Goal: Information Seeking & Learning: Learn about a topic

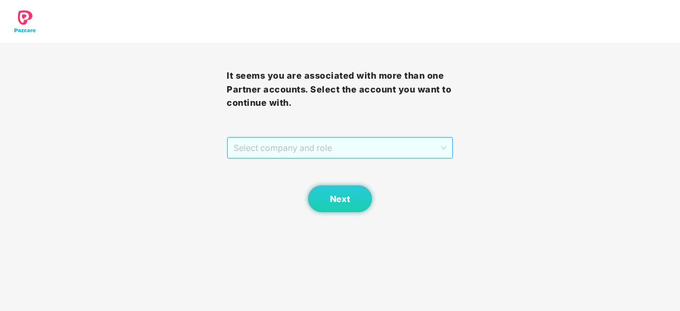
click at [367, 153] on span "Select company and role" at bounding box center [340, 148] width 213 height 20
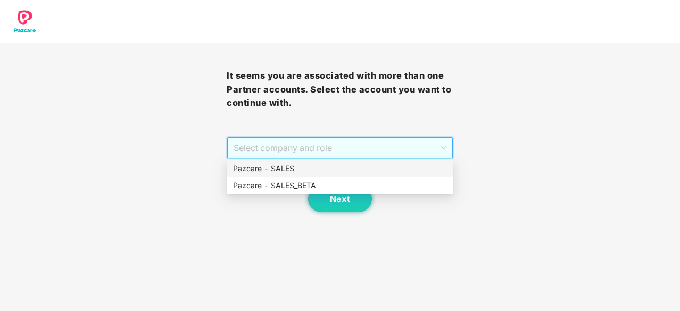
click at [323, 171] on div "Pazcare - SALES" at bounding box center [340, 169] width 214 height 12
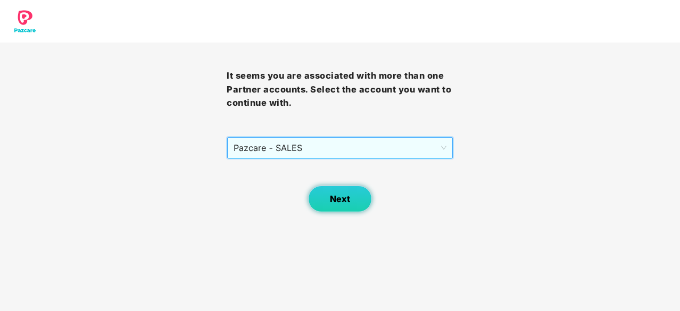
click at [342, 202] on span "Next" at bounding box center [340, 199] width 20 height 10
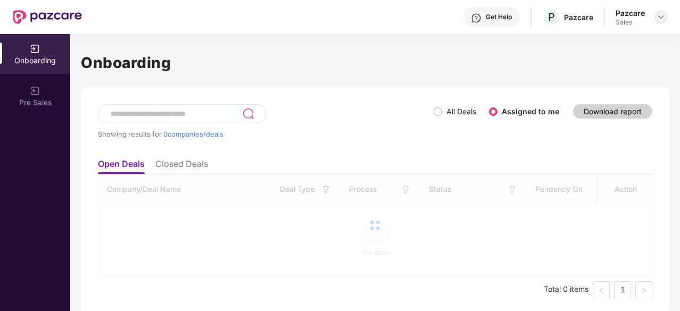
click at [660, 13] on img at bounding box center [661, 17] width 9 height 9
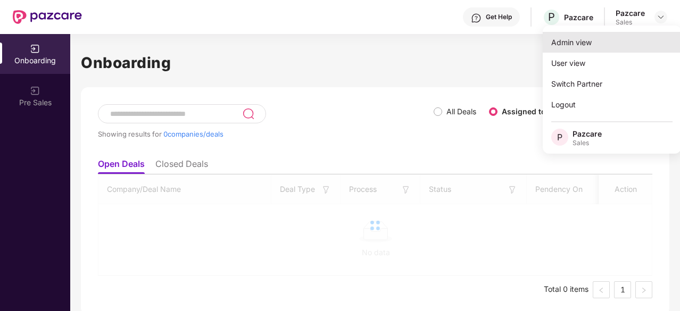
click at [591, 42] on div "Admin view" at bounding box center [612, 42] width 138 height 21
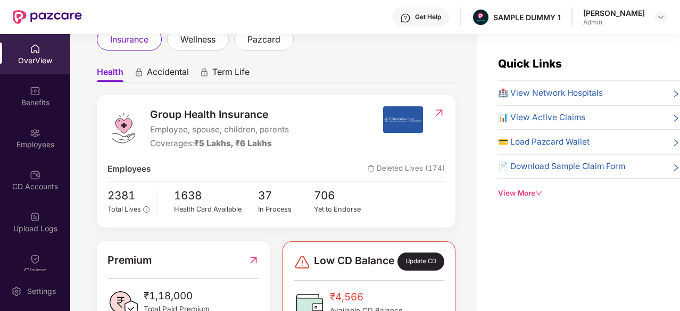
scroll to position [73, 0]
drag, startPoint x: 153, startPoint y: 114, endPoint x: 261, endPoint y: 120, distance: 108.2
click at [261, 120] on span "Group Health Insurance" at bounding box center [219, 114] width 139 height 16
drag, startPoint x: 152, startPoint y: 128, endPoint x: 279, endPoint y: 127, distance: 126.7
click at [279, 127] on span "Employee, spouse, children, parents" at bounding box center [219, 130] width 139 height 13
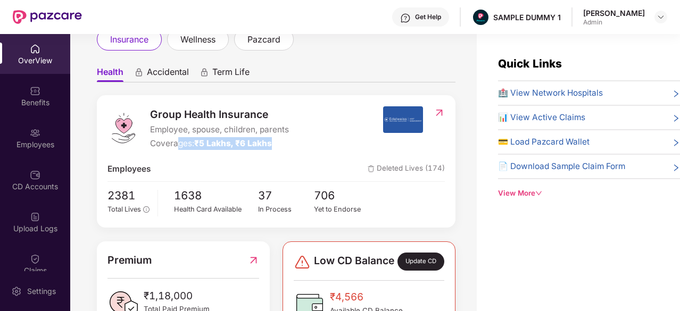
drag, startPoint x: 273, startPoint y: 141, endPoint x: 178, endPoint y: 138, distance: 94.8
click at [178, 138] on div "Coverages: ₹5 Lakhs, ₹6 Lakhs" at bounding box center [219, 143] width 139 height 13
click at [553, 93] on span "🏥 View Network Hospitals" at bounding box center [550, 93] width 105 height 13
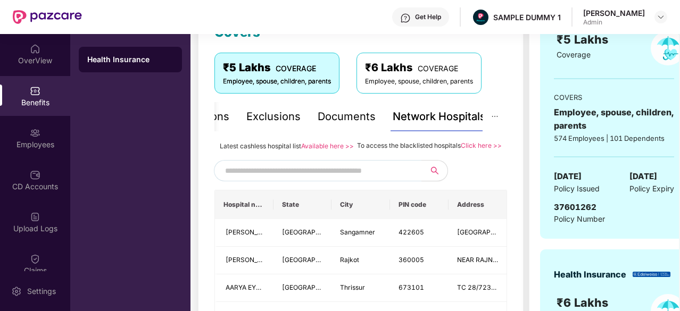
scroll to position [169, 0]
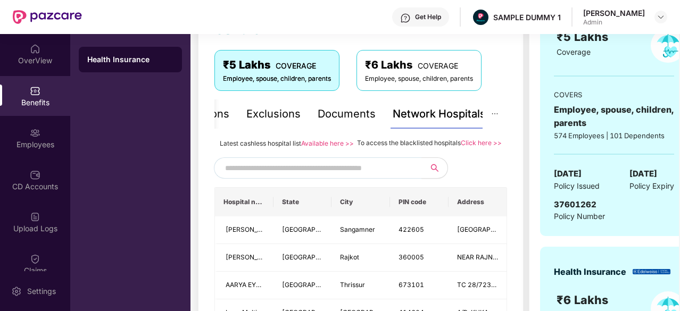
click at [372, 176] on input "text" at bounding box center [316, 168] width 182 height 16
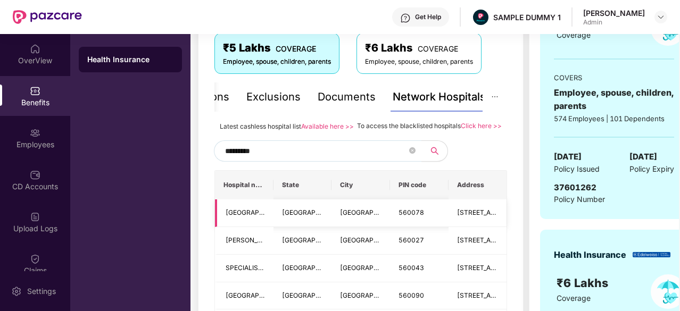
scroll to position [192, 0]
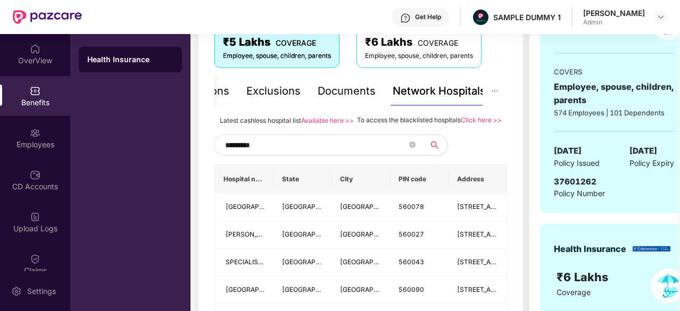
type input "*********"
drag, startPoint x: 362, startPoint y: 118, endPoint x: 455, endPoint y: 119, distance: 93.2
click at [455, 119] on span "To access the blacklisted hospitals" at bounding box center [409, 120] width 104 height 8
click at [356, 96] on div "Documents" at bounding box center [347, 91] width 58 height 17
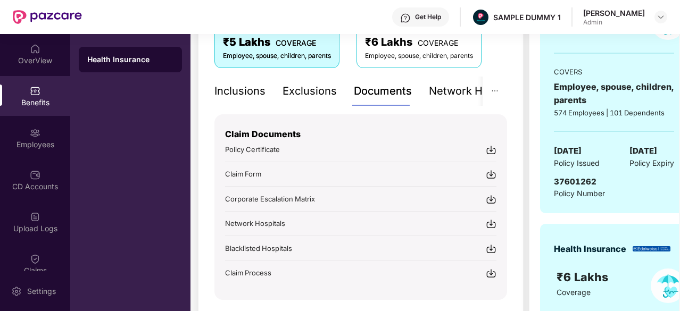
click at [240, 89] on div "Inclusions" at bounding box center [240, 91] width 51 height 17
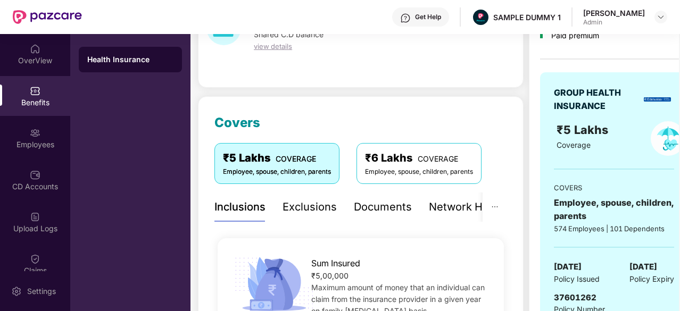
scroll to position [67, 0]
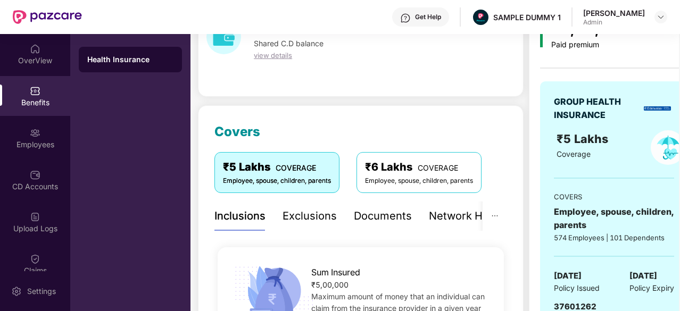
click at [302, 211] on div "Exclusions" at bounding box center [310, 216] width 54 height 17
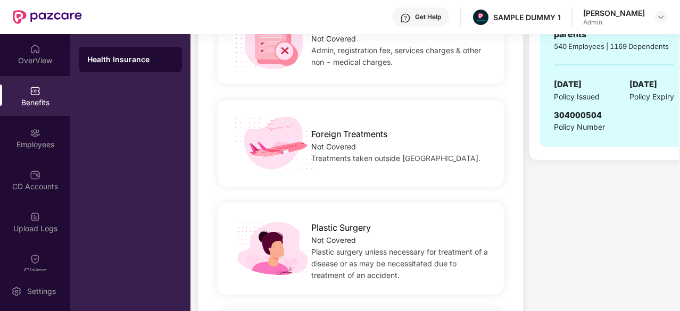
scroll to position [522, 0]
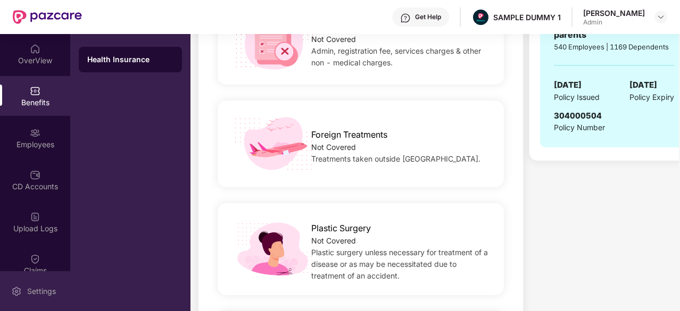
click at [21, 292] on img at bounding box center [16, 291] width 11 height 11
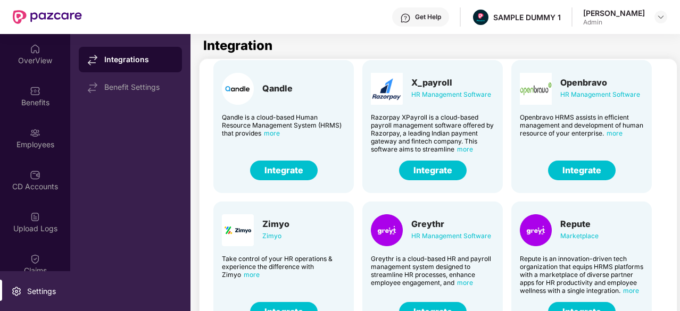
scroll to position [170, 0]
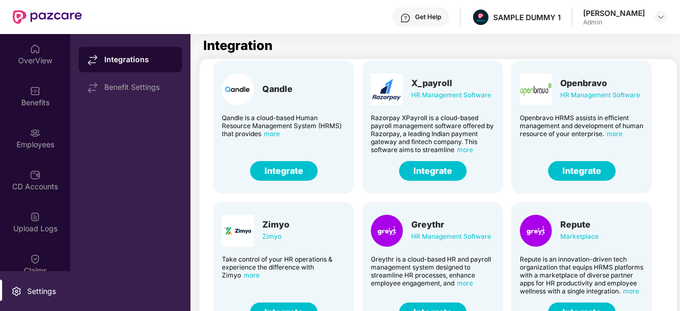
click at [421, 169] on button "Integrate" at bounding box center [433, 171] width 68 height 20
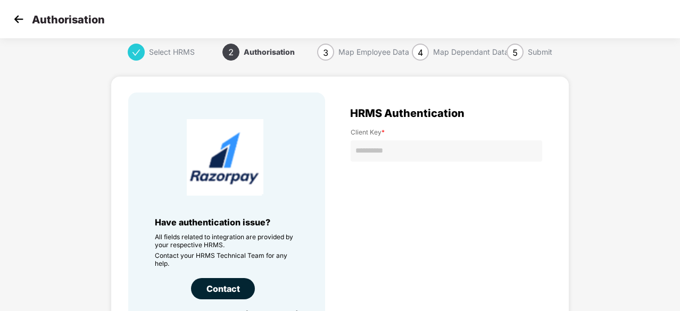
click at [24, 15] on img at bounding box center [19, 19] width 16 height 16
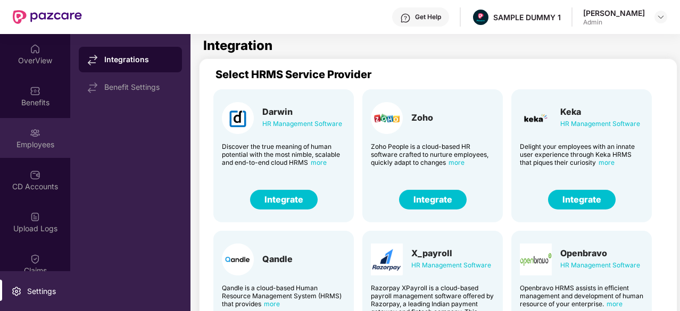
click at [45, 138] on div "Employees" at bounding box center [35, 138] width 70 height 40
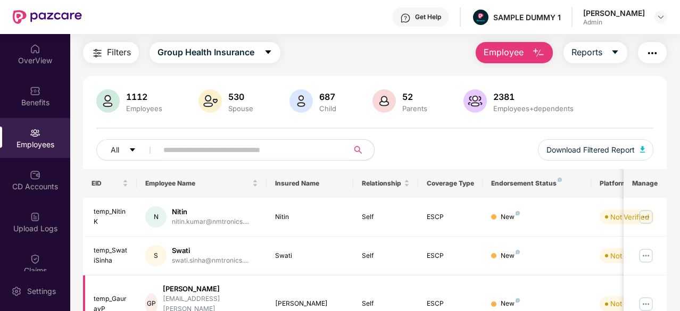
scroll to position [30, 0]
click at [506, 46] on span "Employee" at bounding box center [504, 51] width 40 height 13
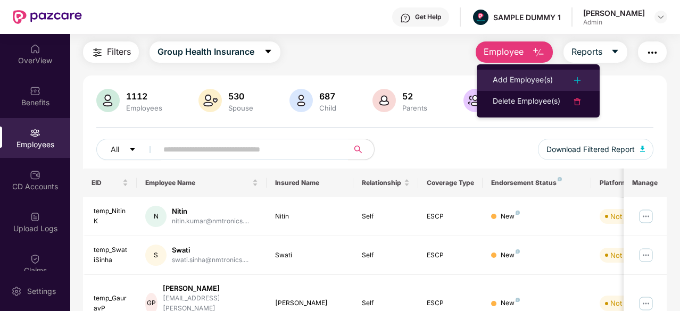
click at [514, 70] on li "Add Employee(s)" at bounding box center [538, 80] width 123 height 21
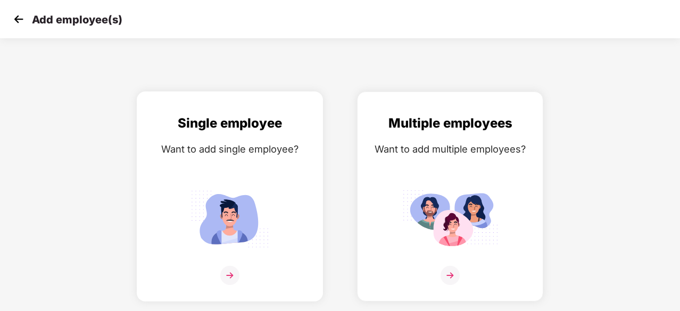
click at [233, 187] on img at bounding box center [230, 219] width 96 height 67
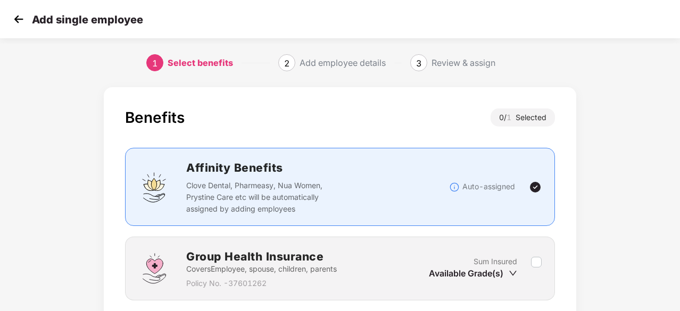
scroll to position [81, 0]
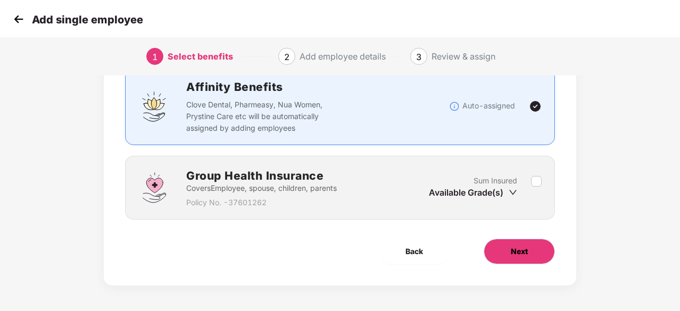
click at [500, 249] on button "Next" at bounding box center [519, 252] width 71 height 26
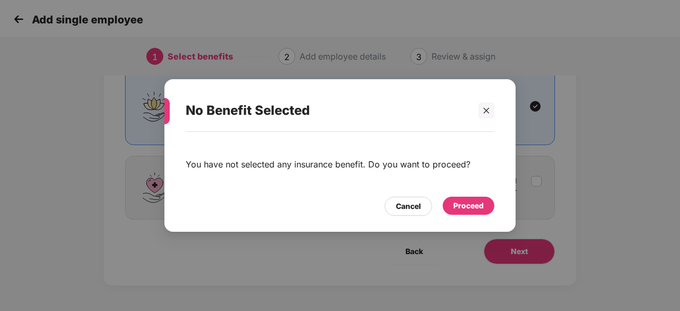
click at [464, 200] on div "Proceed" at bounding box center [469, 206] width 30 height 12
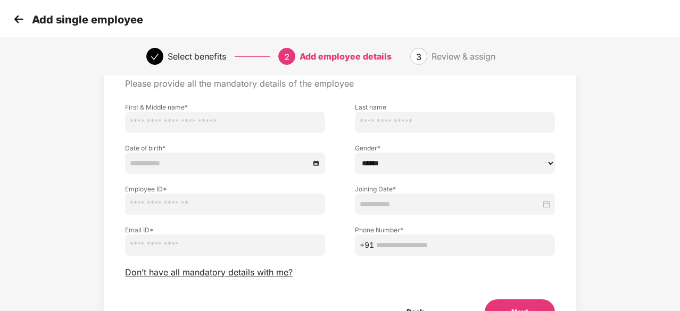
scroll to position [60, 0]
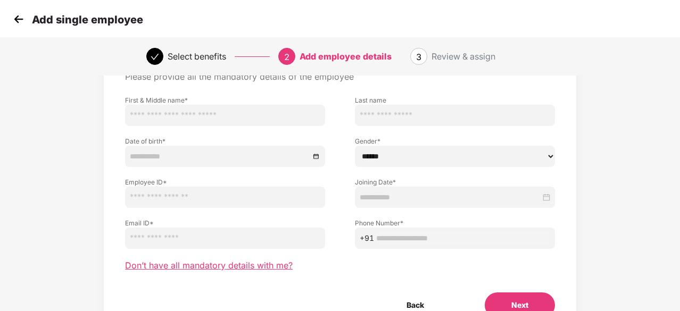
click at [253, 265] on span "Don’t have all mandatory details with me?" at bounding box center [209, 265] width 168 height 11
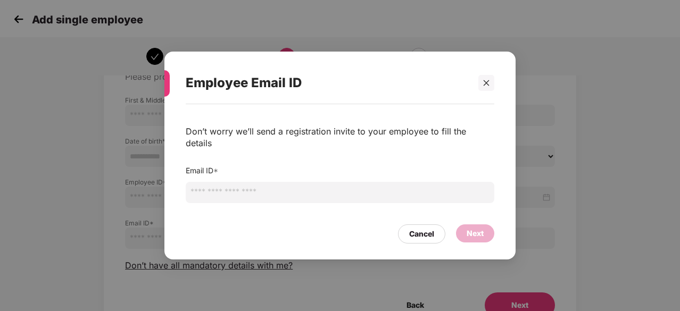
click at [495, 92] on div "Employee Email ID Don’t worry we’ll send a registration invite to your employee…" at bounding box center [339, 156] width 351 height 208
click at [493, 91] on div at bounding box center [487, 83] width 16 height 16
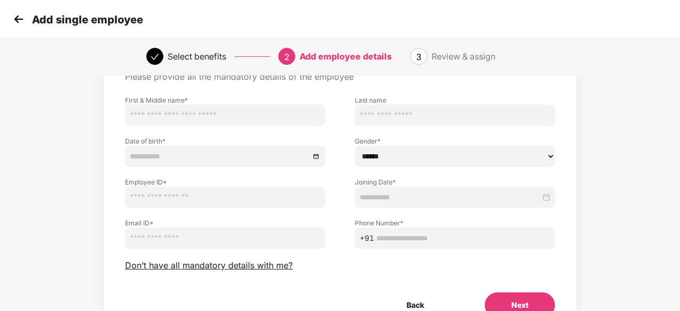
click at [22, 24] on img at bounding box center [19, 19] width 16 height 16
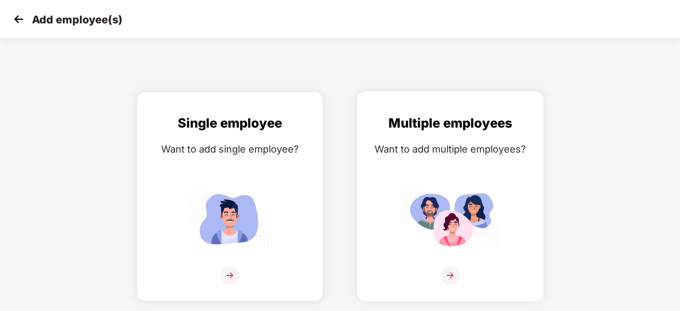
click at [423, 190] on img at bounding box center [450, 219] width 96 height 67
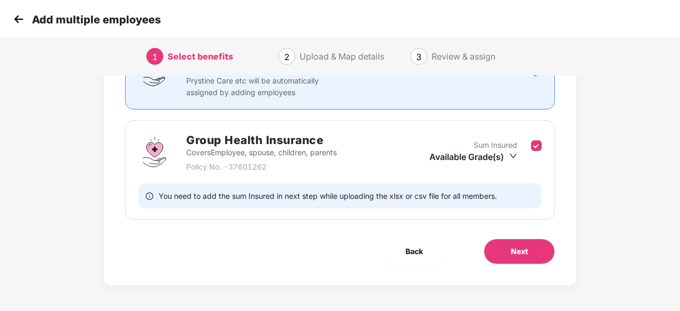
scroll to position [115, 0]
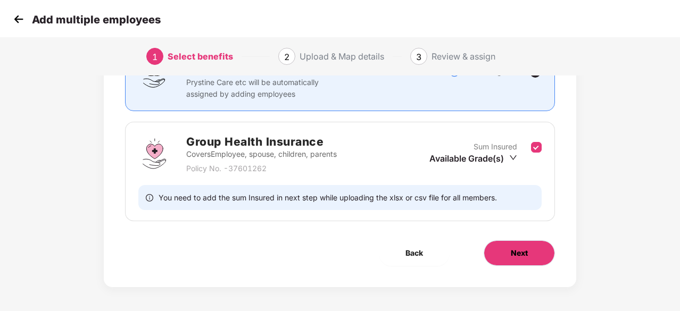
click at [527, 252] on span "Next" at bounding box center [519, 254] width 17 height 12
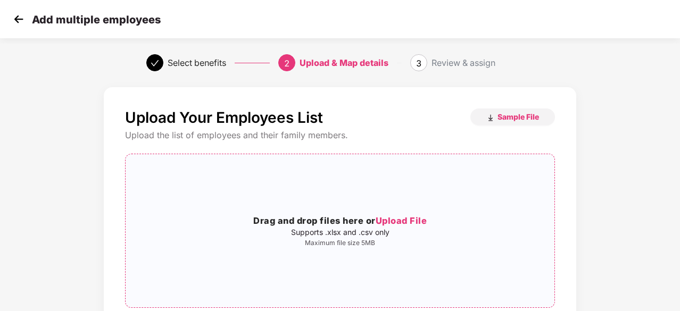
scroll to position [66, 0]
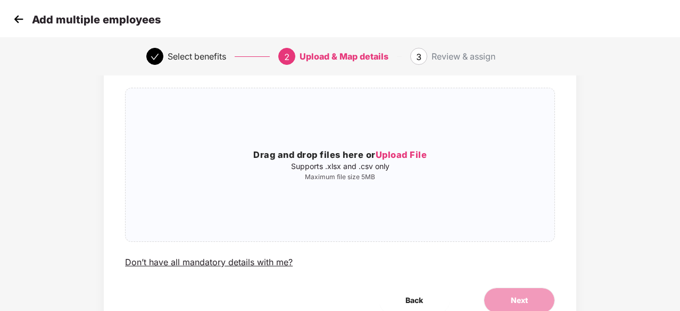
click at [9, 17] on div "Add multiple employees" at bounding box center [340, 19] width 680 height 38
click at [21, 20] on img at bounding box center [19, 19] width 16 height 16
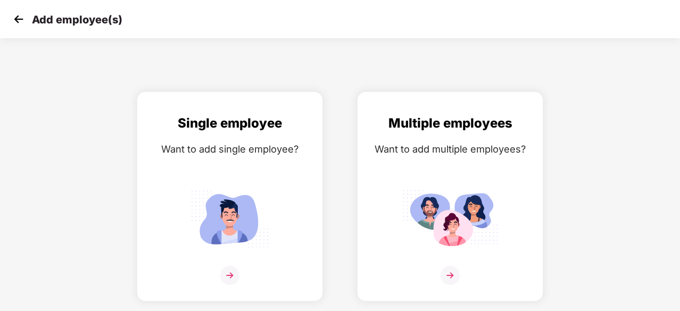
click at [21, 20] on img at bounding box center [19, 19] width 16 height 16
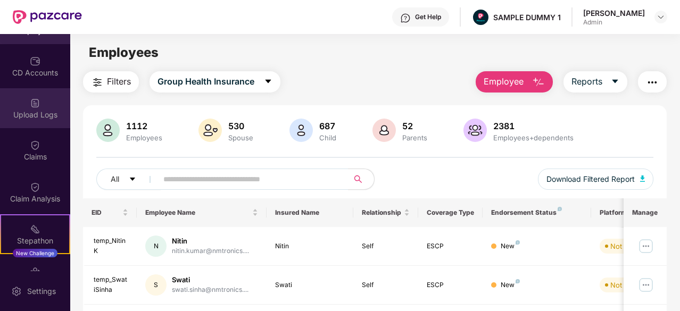
scroll to position [175, 0]
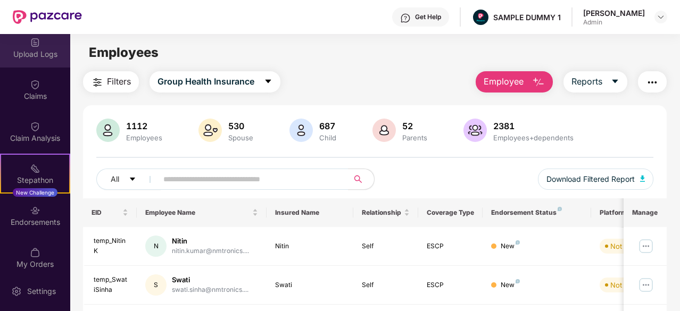
click at [32, 210] on img at bounding box center [35, 210] width 11 height 11
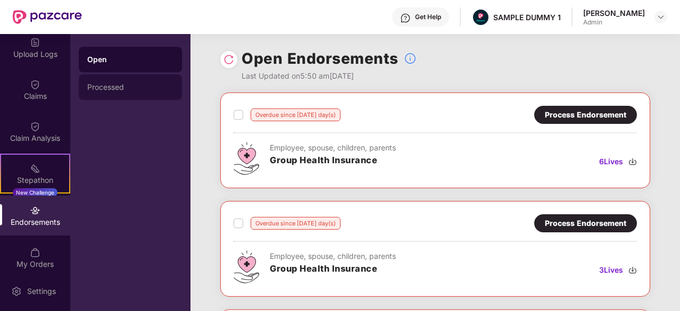
click at [122, 92] on div "Processed" at bounding box center [130, 88] width 103 height 26
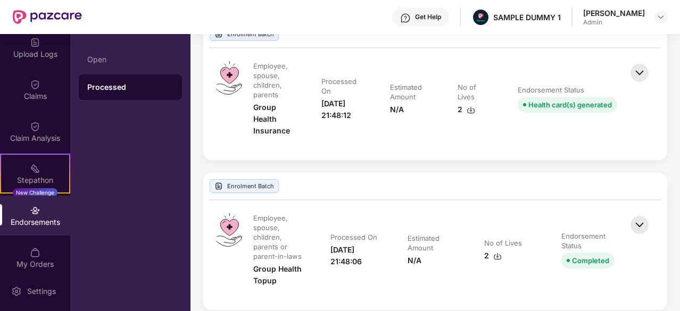
scroll to position [715, 0]
click at [638, 72] on img at bounding box center [639, 72] width 23 height 23
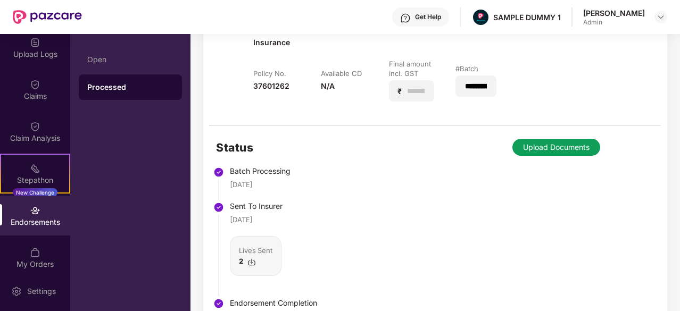
scroll to position [803, 0]
drag, startPoint x: 274, startPoint y: 182, endPoint x: 236, endPoint y: 177, distance: 38.0
click at [236, 177] on div "Batch Processing [DATE]" at bounding box center [273, 178] width 87 height 24
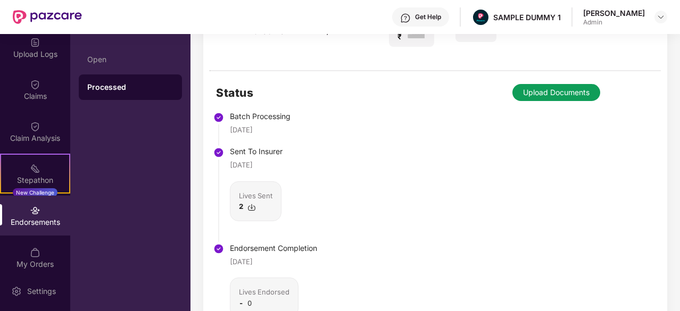
scroll to position [859, 0]
drag, startPoint x: 240, startPoint y: 262, endPoint x: 233, endPoint y: 262, distance: 6.4
click at [233, 262] on div "[DATE]" at bounding box center [241, 262] width 23 height 11
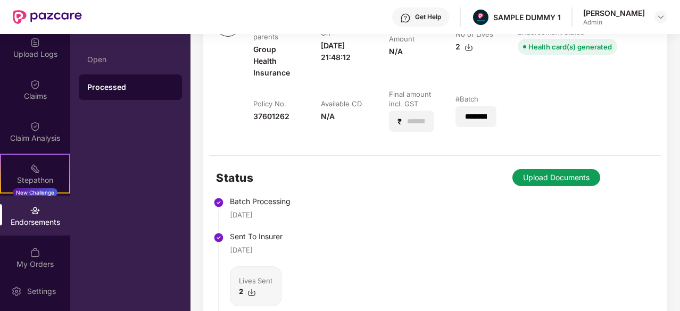
scroll to position [774, 0]
click at [46, 99] on div "Claims" at bounding box center [35, 96] width 70 height 11
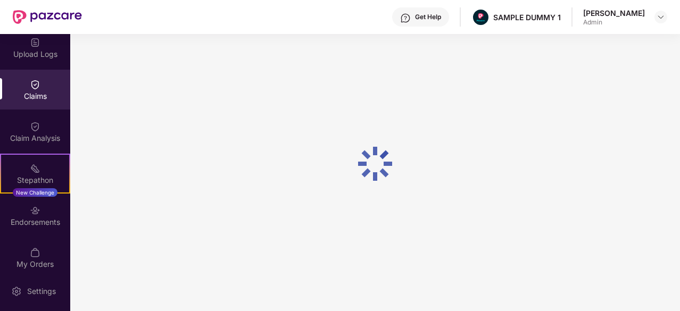
scroll to position [104, 0]
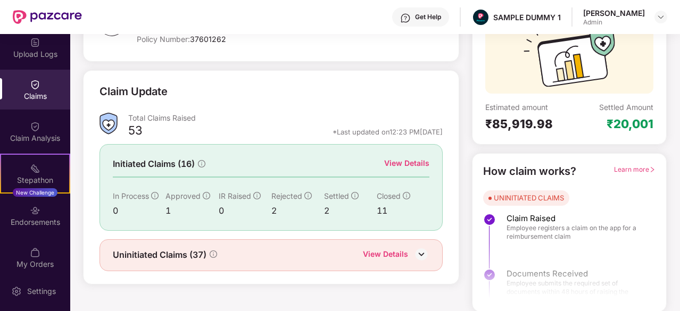
click at [394, 160] on div "View Details" at bounding box center [406, 164] width 45 height 12
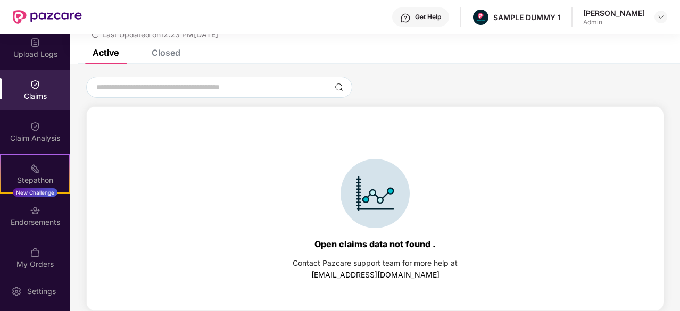
scroll to position [46, 0]
click at [164, 50] on div "Closed" at bounding box center [166, 52] width 29 height 11
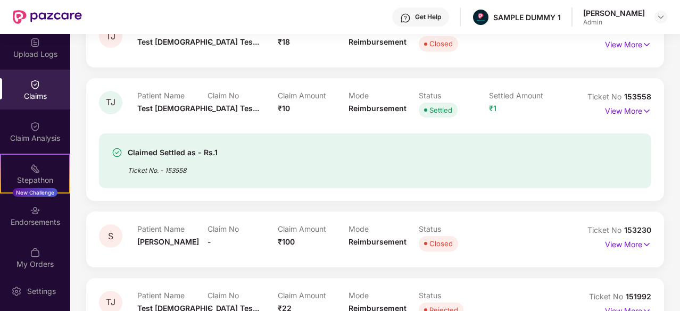
scroll to position [202, 0]
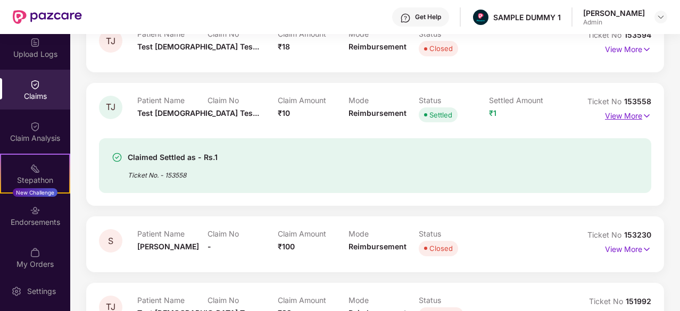
click at [621, 112] on p "View More" at bounding box center [628, 115] width 46 height 14
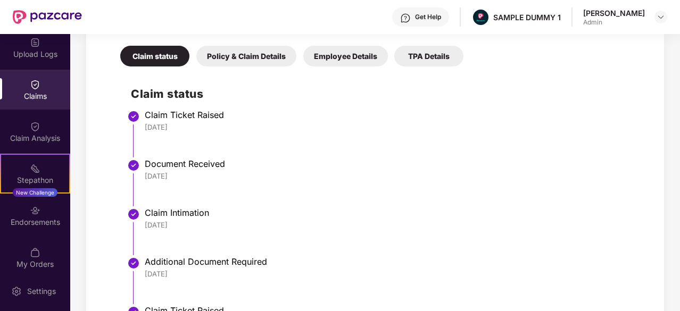
scroll to position [426, 0]
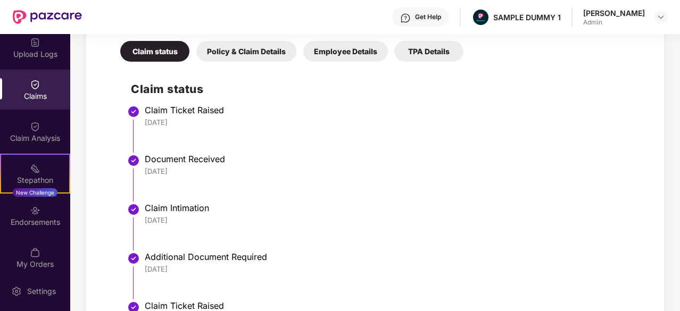
drag, startPoint x: 188, startPoint y: 119, endPoint x: 143, endPoint y: 122, distance: 45.9
click at [143, 122] on li "Claim Ticket Raised [DATE]" at bounding box center [386, 133] width 510 height 49
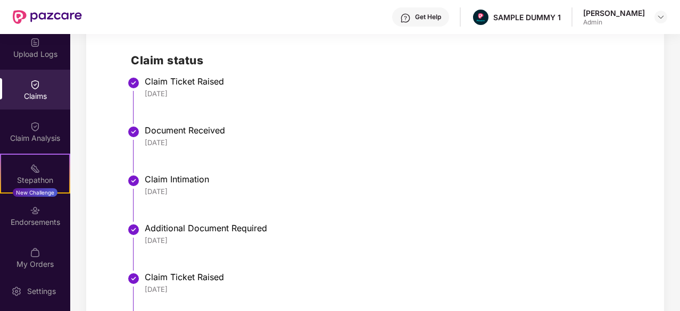
scroll to position [469, 0]
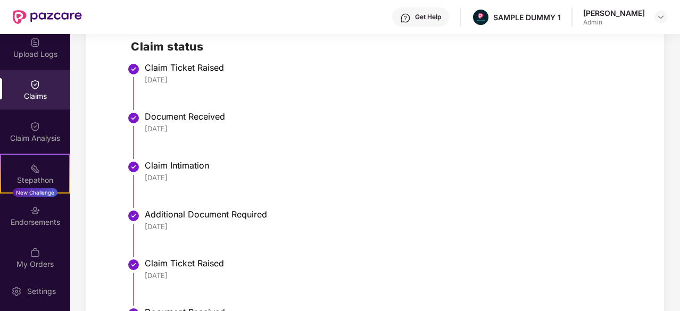
drag, startPoint x: 183, startPoint y: 127, endPoint x: 142, endPoint y: 131, distance: 41.7
click at [142, 131] on li "Document Received [DATE]" at bounding box center [386, 139] width 510 height 49
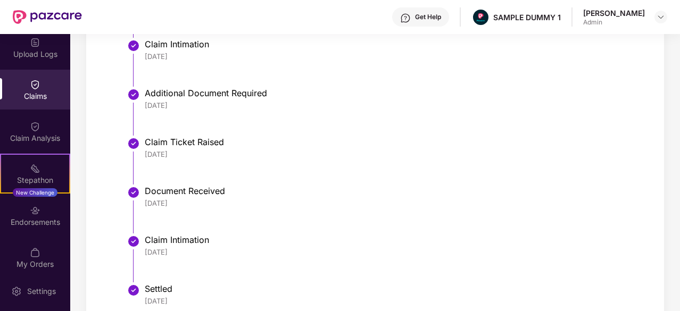
scroll to position [590, 0]
drag, startPoint x: 187, startPoint y: 252, endPoint x: 149, endPoint y: 254, distance: 38.4
click at [149, 254] on div "[DATE]" at bounding box center [393, 253] width 496 height 10
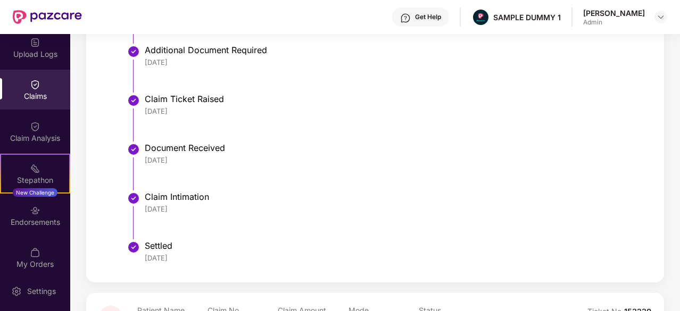
scroll to position [634, 0]
drag, startPoint x: 187, startPoint y: 260, endPoint x: 146, endPoint y: 260, distance: 41.5
click at [146, 260] on div "[DATE]" at bounding box center [393, 258] width 496 height 10
click at [242, 226] on li "Claim Intimation [DATE]" at bounding box center [386, 219] width 510 height 49
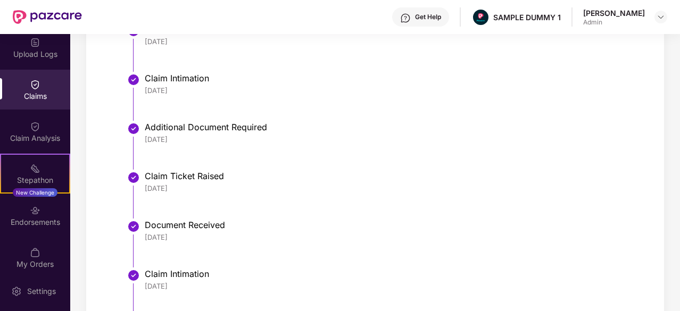
scroll to position [548, 0]
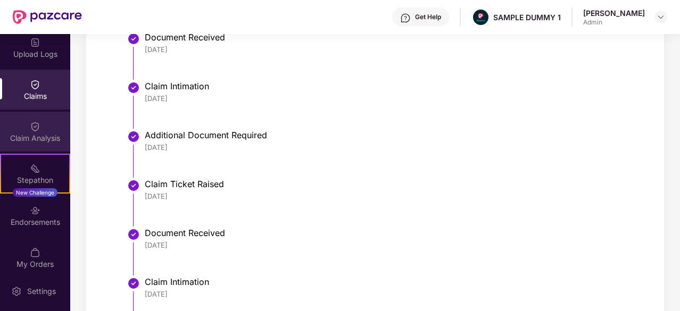
click at [43, 140] on div "Claim Analysis" at bounding box center [35, 138] width 70 height 11
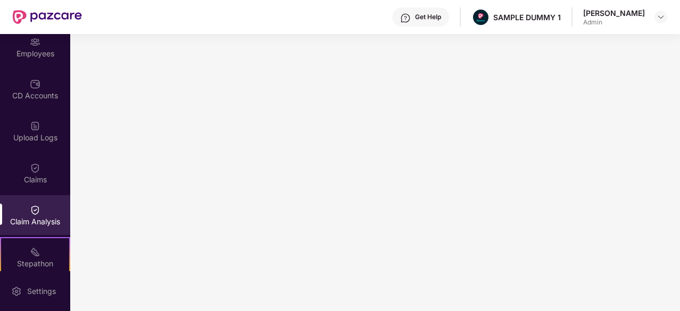
scroll to position [75, 0]
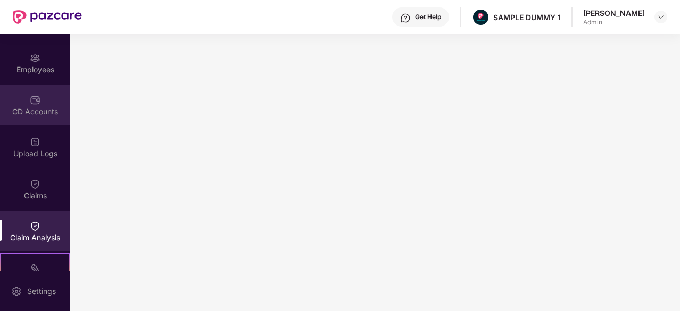
click at [31, 112] on div "CD Accounts" at bounding box center [35, 111] width 70 height 11
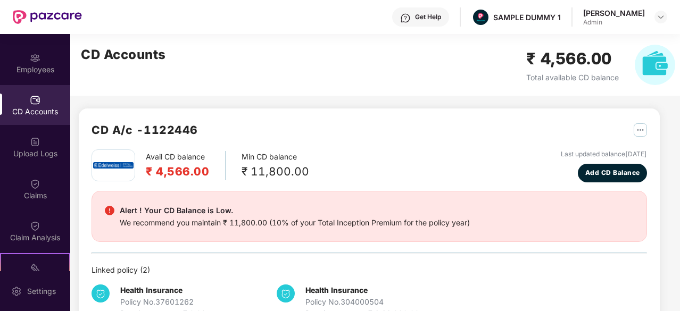
click at [425, 15] on div "Get Help" at bounding box center [428, 17] width 26 height 9
click at [311, 67] on div "CD Accounts ₹ 4,566.00 Total available CD balance" at bounding box center [378, 65] width 616 height 62
